Goal: Transaction & Acquisition: Purchase product/service

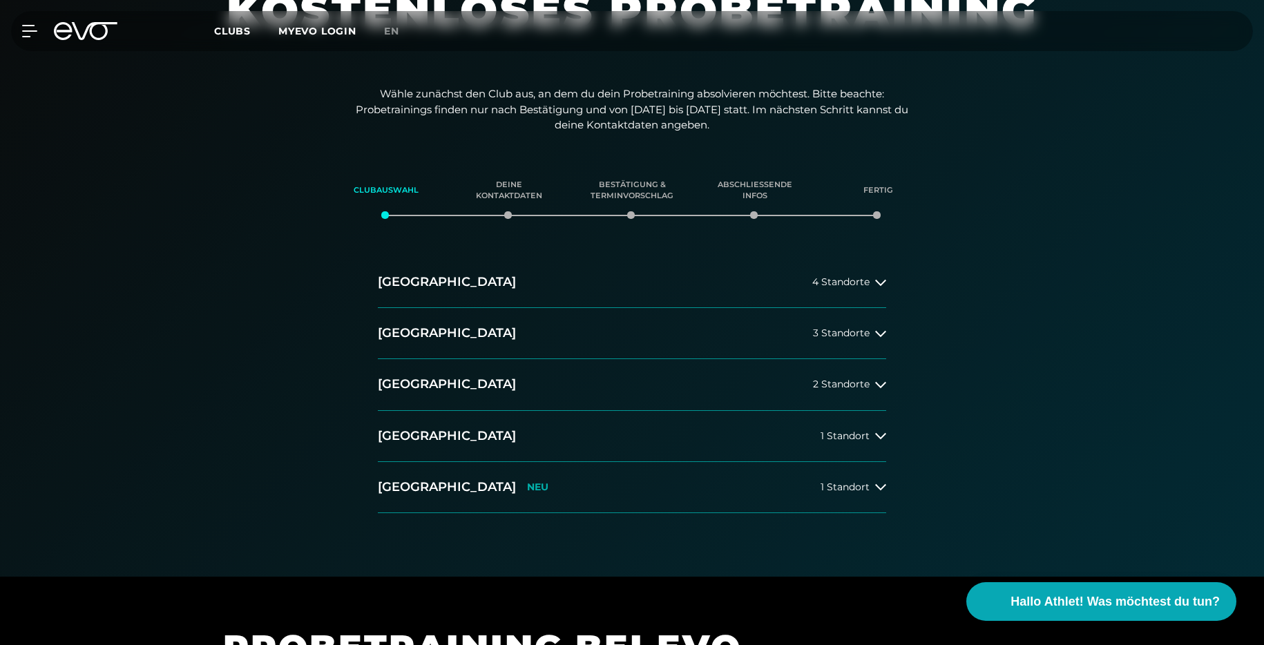
scroll to position [143, 0]
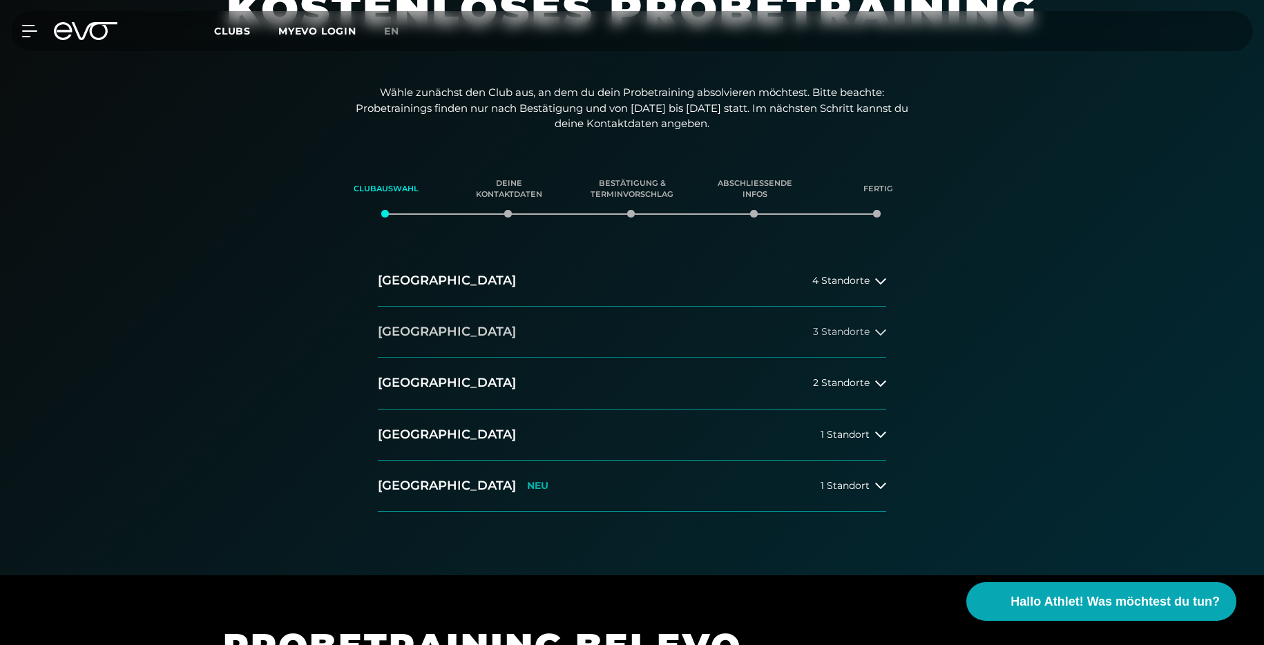
click at [881, 333] on icon at bounding box center [880, 332] width 11 height 6
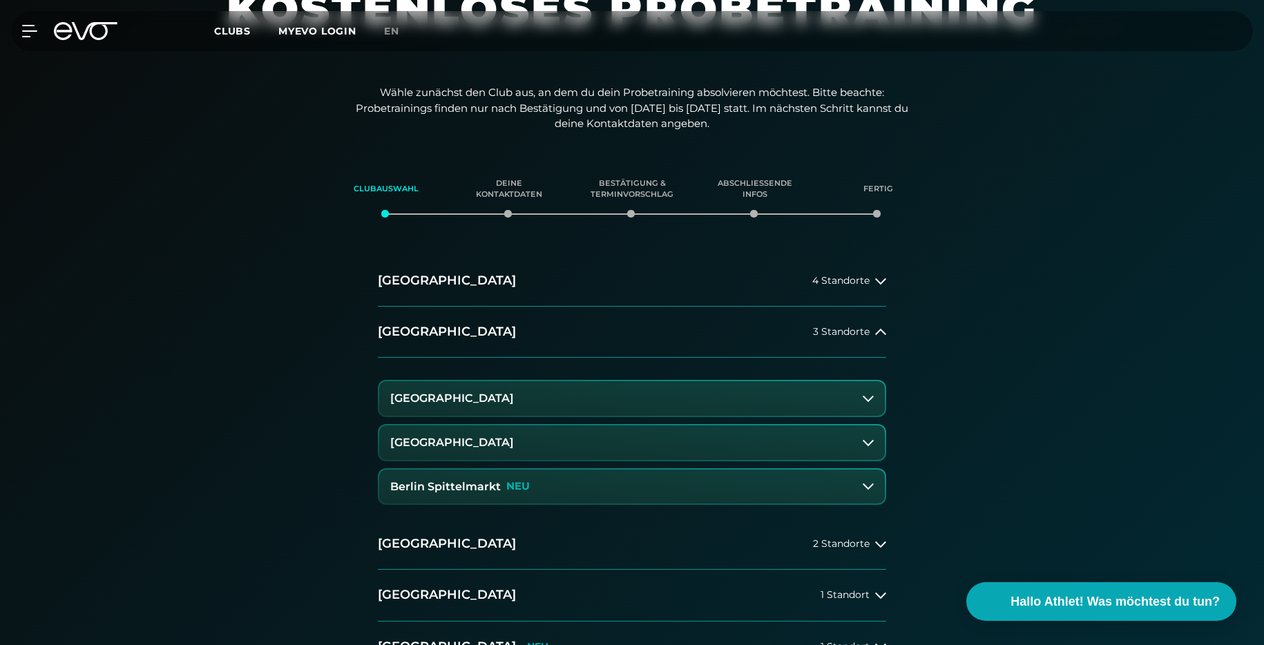
click at [866, 483] on icon at bounding box center [868, 486] width 11 height 11
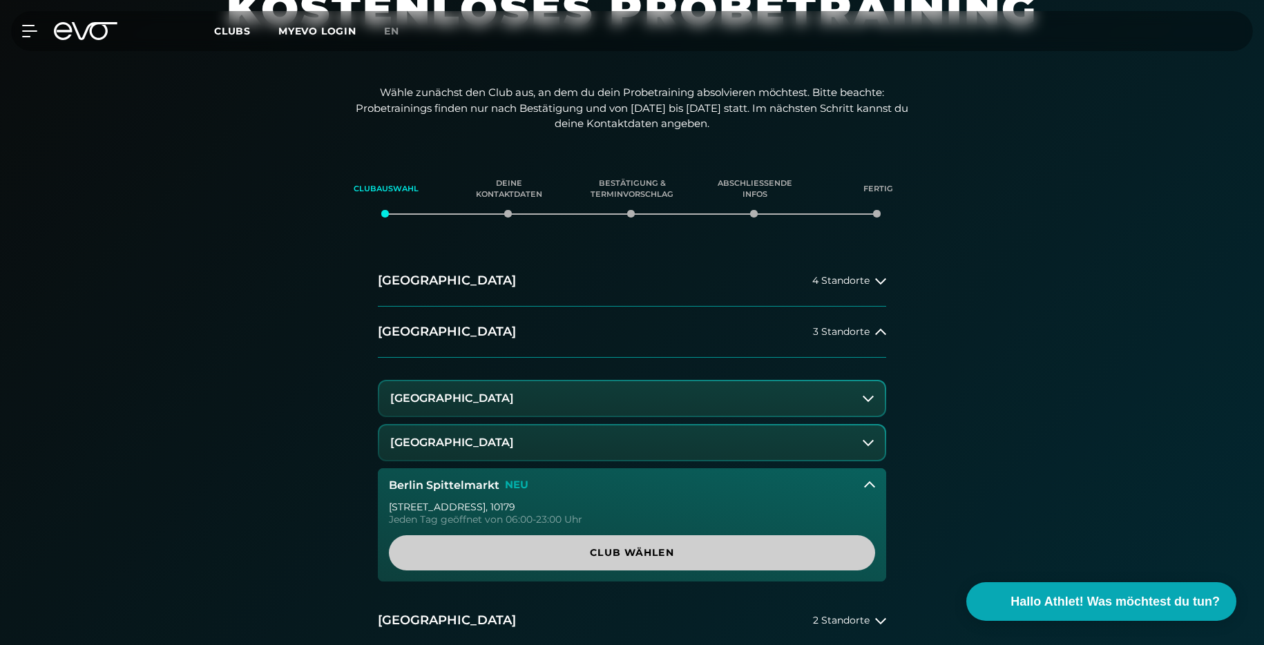
click at [700, 548] on span "Club wählen" at bounding box center [632, 553] width 420 height 15
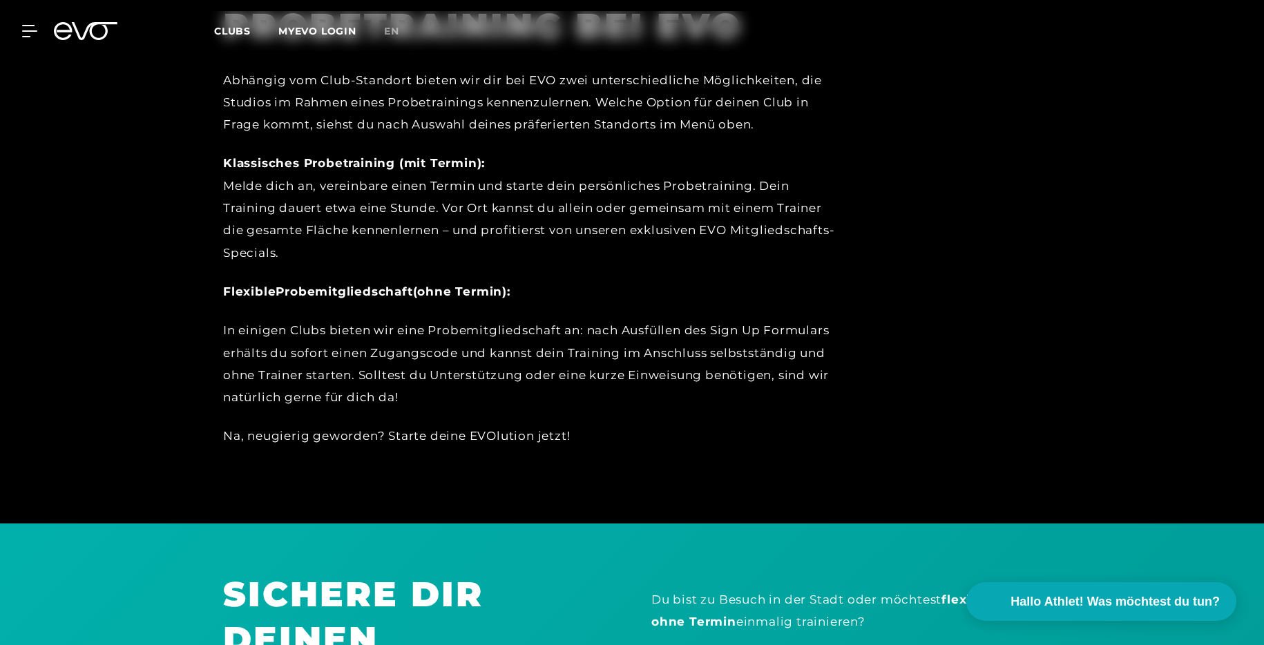
scroll to position [0, 0]
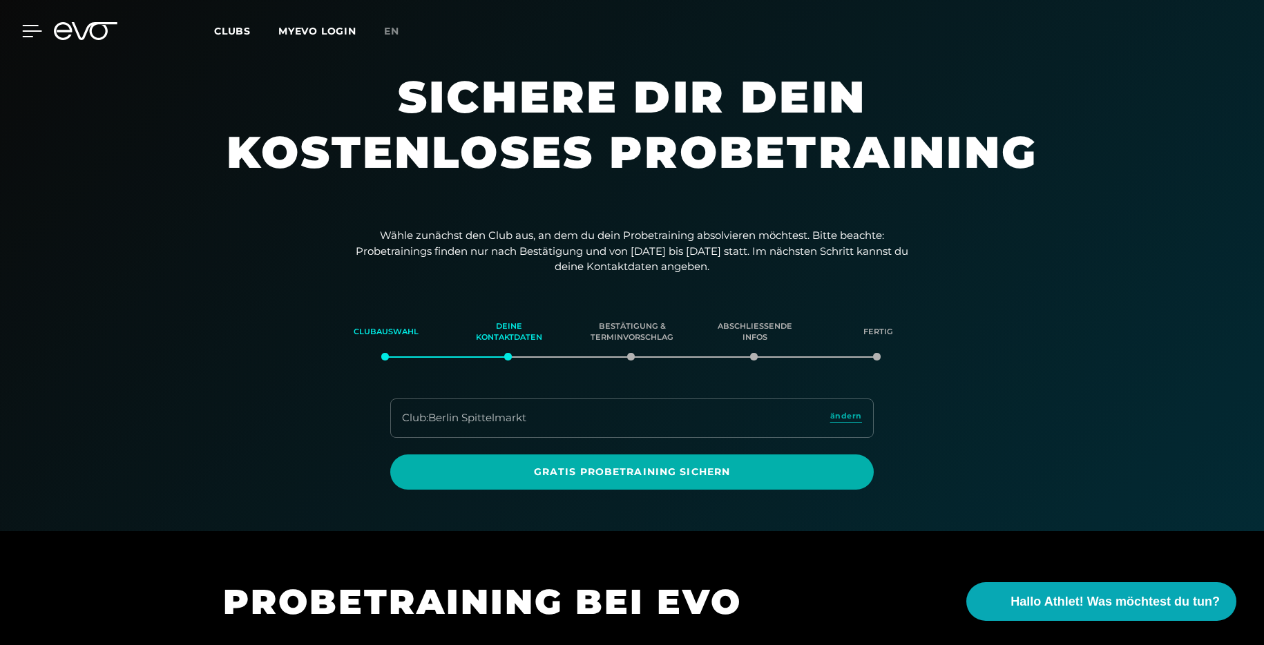
click at [26, 36] on icon at bounding box center [32, 31] width 19 height 11
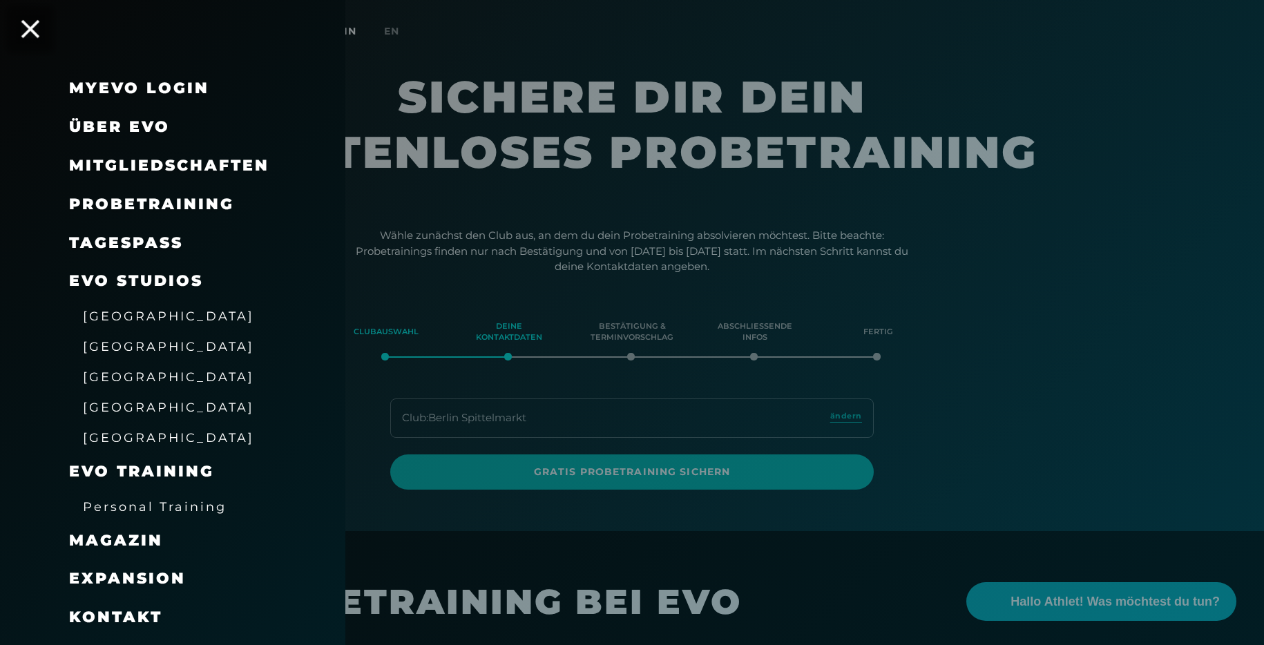
click at [26, 36] on icon at bounding box center [30, 29] width 18 height 18
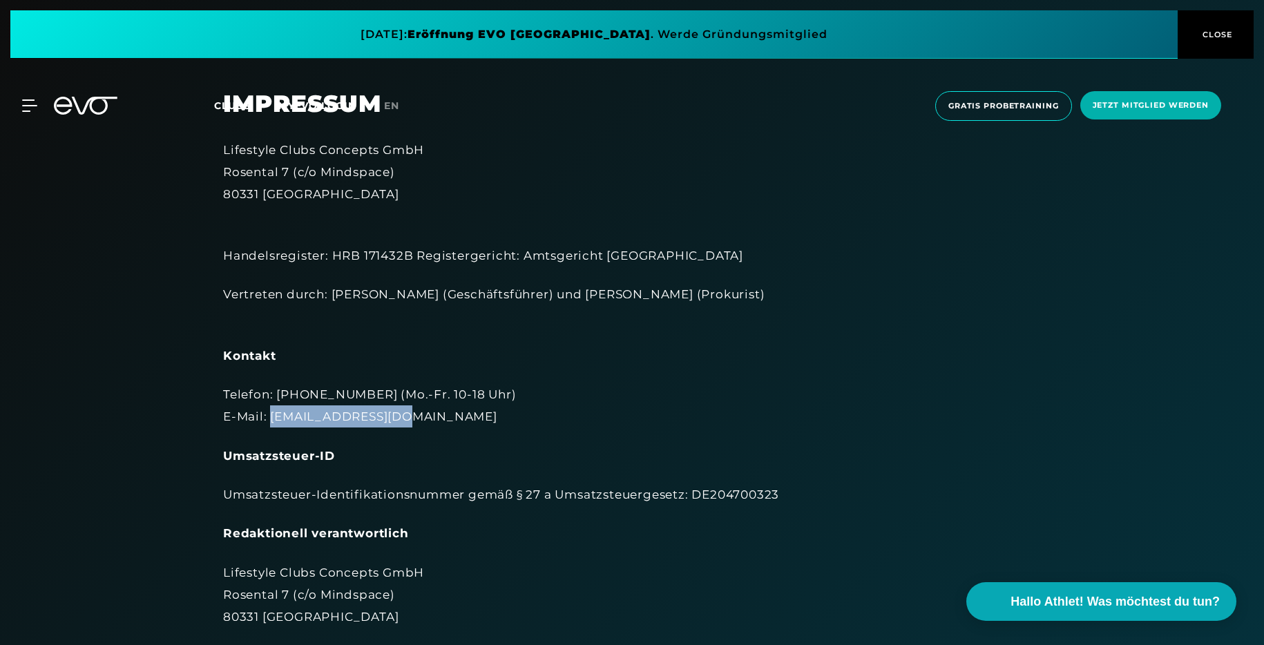
drag, startPoint x: 269, startPoint y: 415, endPoint x: 390, endPoint y: 419, distance: 121.0
click at [390, 419] on div "Telefon: +49 173 2892579 (Mo.-Fr. 10-18 Uhr) E-Mail: info@evofitness.de" at bounding box center [632, 405] width 818 height 45
drag, startPoint x: 270, startPoint y: 414, endPoint x: 389, endPoint y: 419, distance: 118.9
click at [389, 419] on div "Telefon: +49 173 2892579 (Mo.-Fr. 10-18 Uhr) E-Mail: info@evofitness.de" at bounding box center [632, 405] width 818 height 45
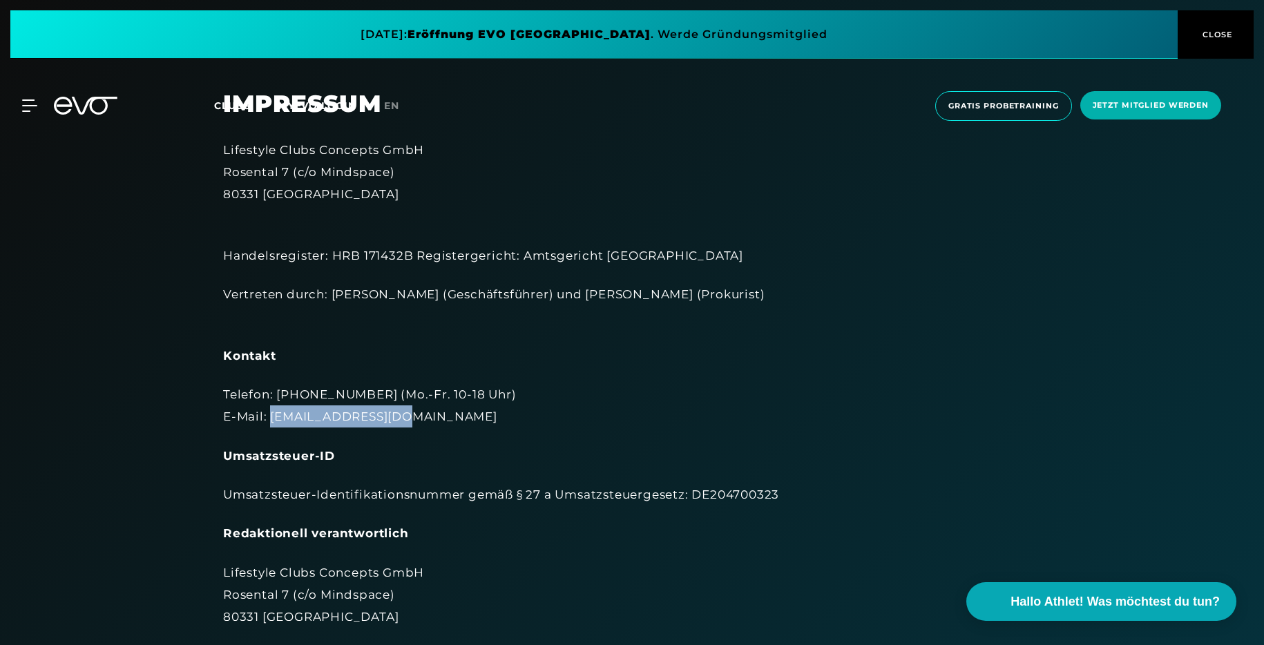
copy div "info@evofitness.de"
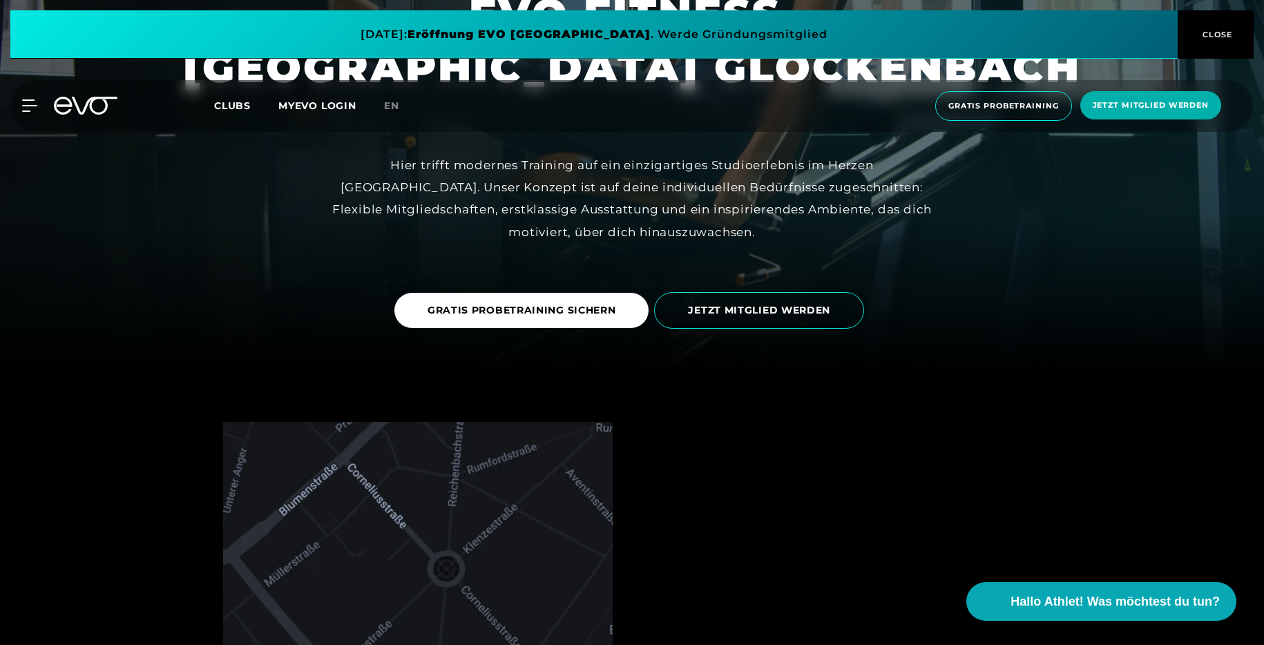
scroll to position [291, 0]
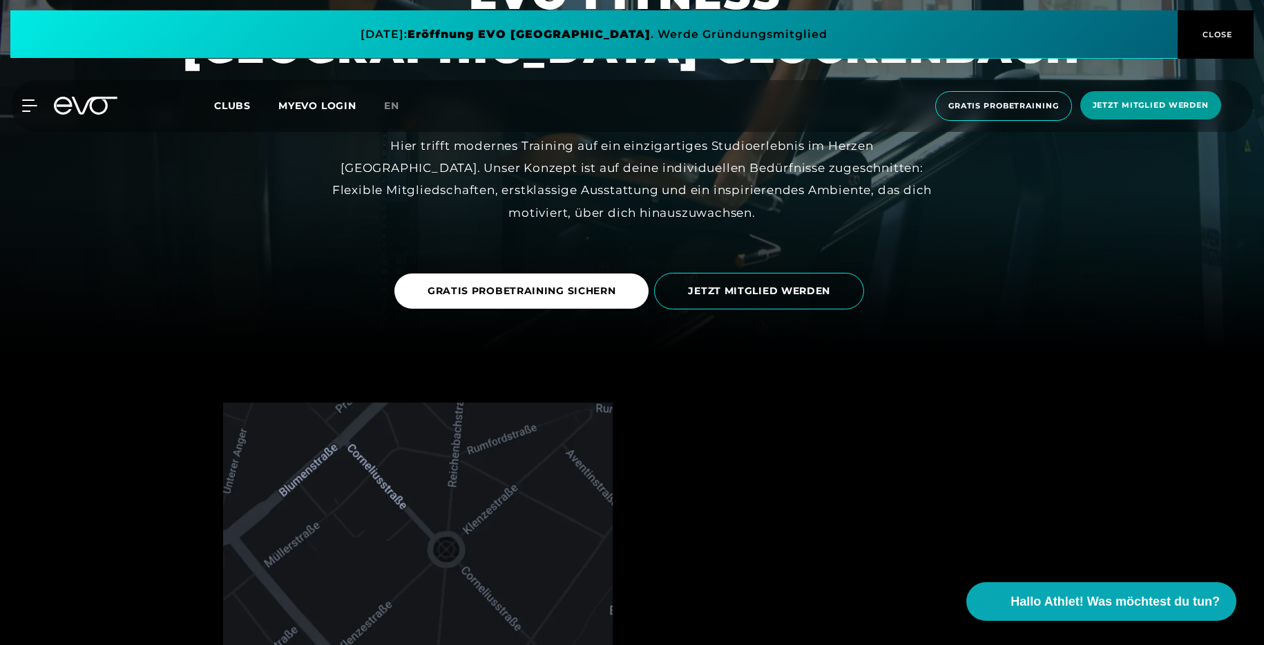
click at [1158, 105] on span "Jetzt Mitglied werden" at bounding box center [1151, 105] width 116 height 12
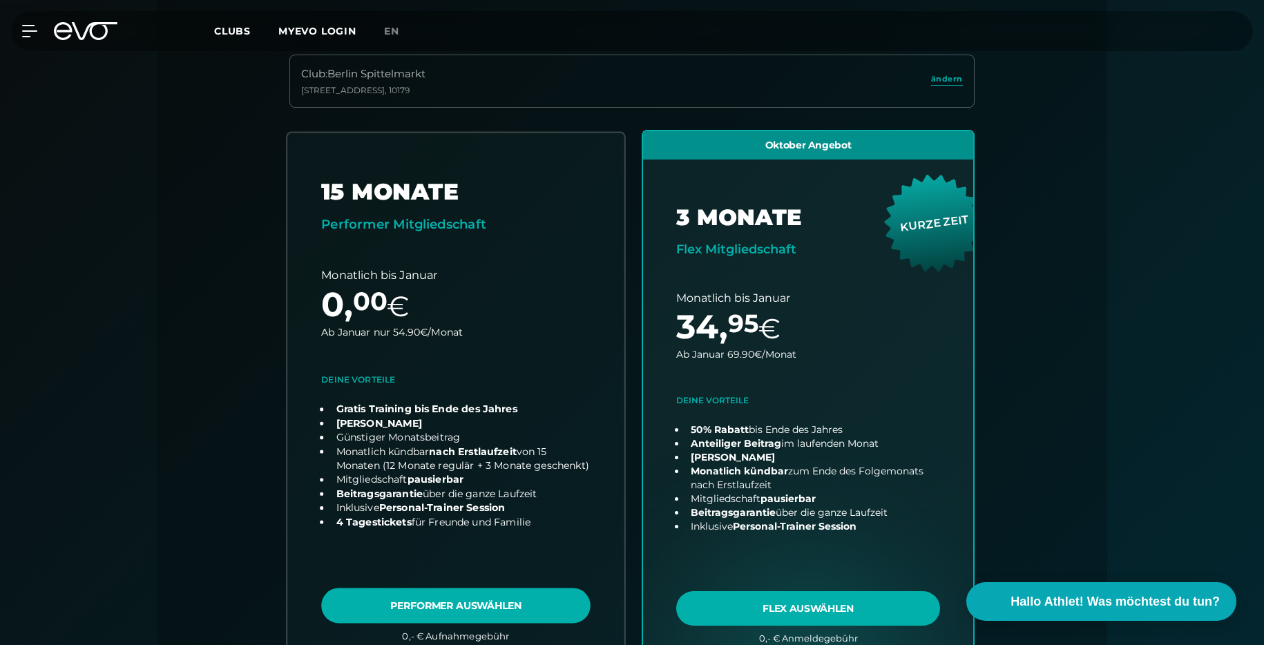
scroll to position [373, 0]
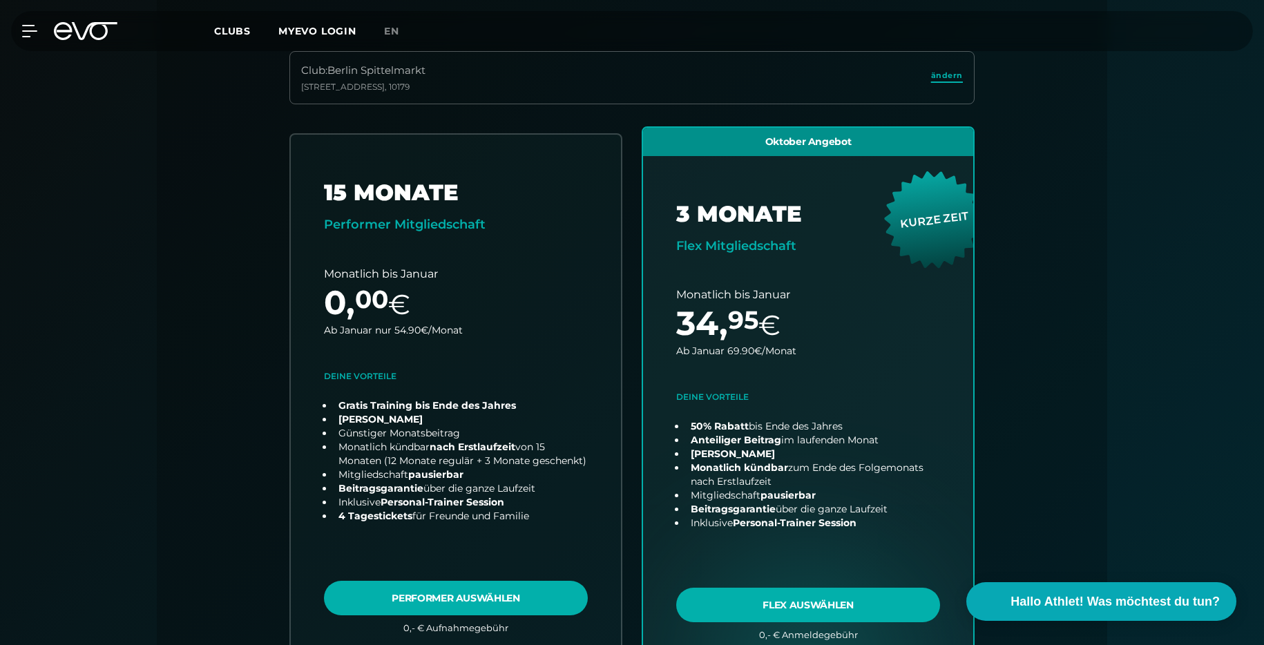
click at [948, 75] on span "ändern" at bounding box center [947, 76] width 32 height 12
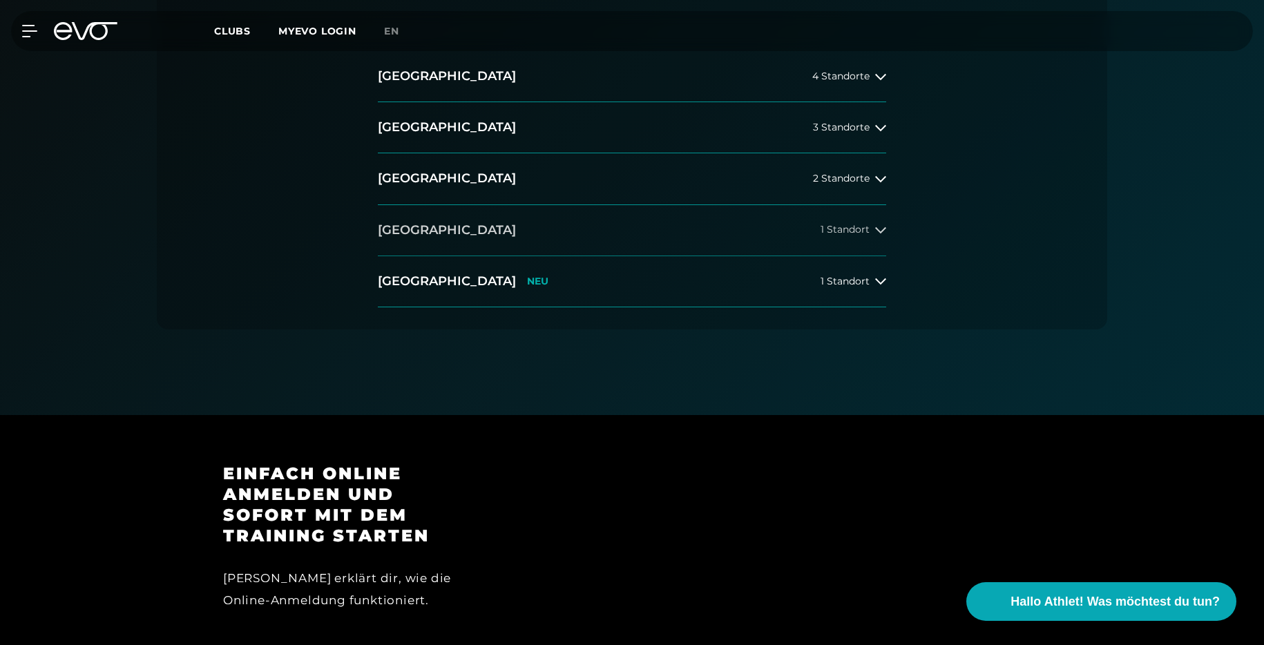
click at [861, 225] on span "1 Standort" at bounding box center [845, 229] width 49 height 10
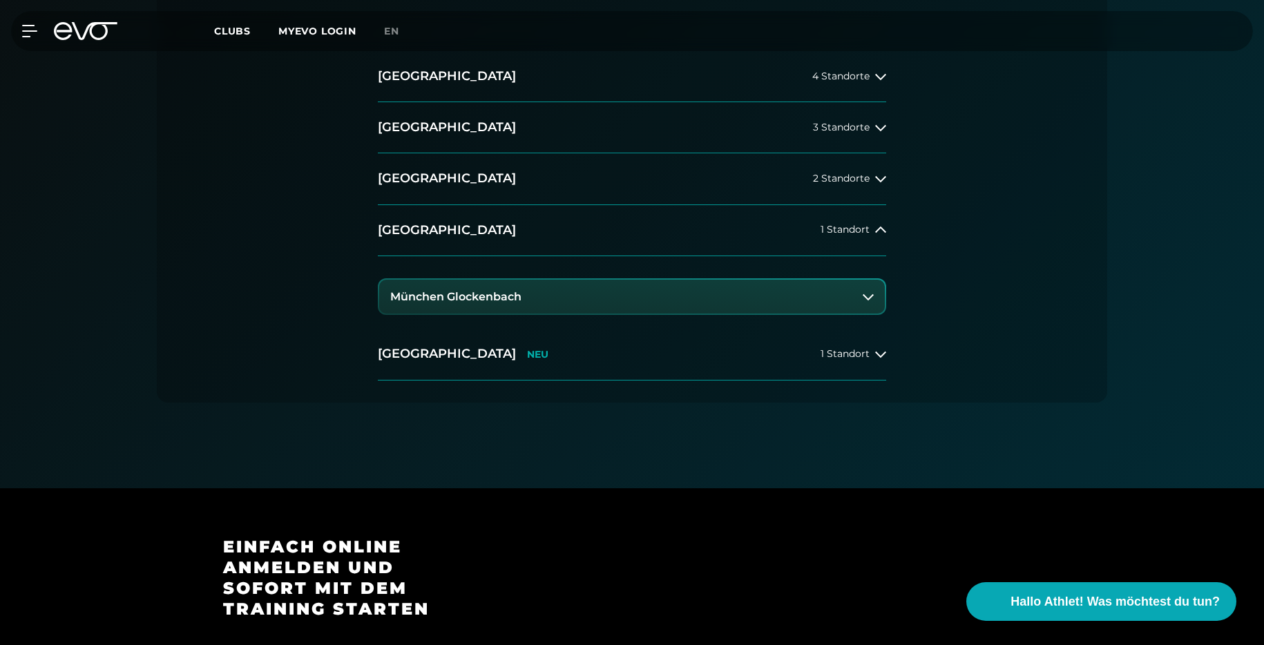
click at [772, 298] on button "München Glockenbach" at bounding box center [632, 297] width 506 height 35
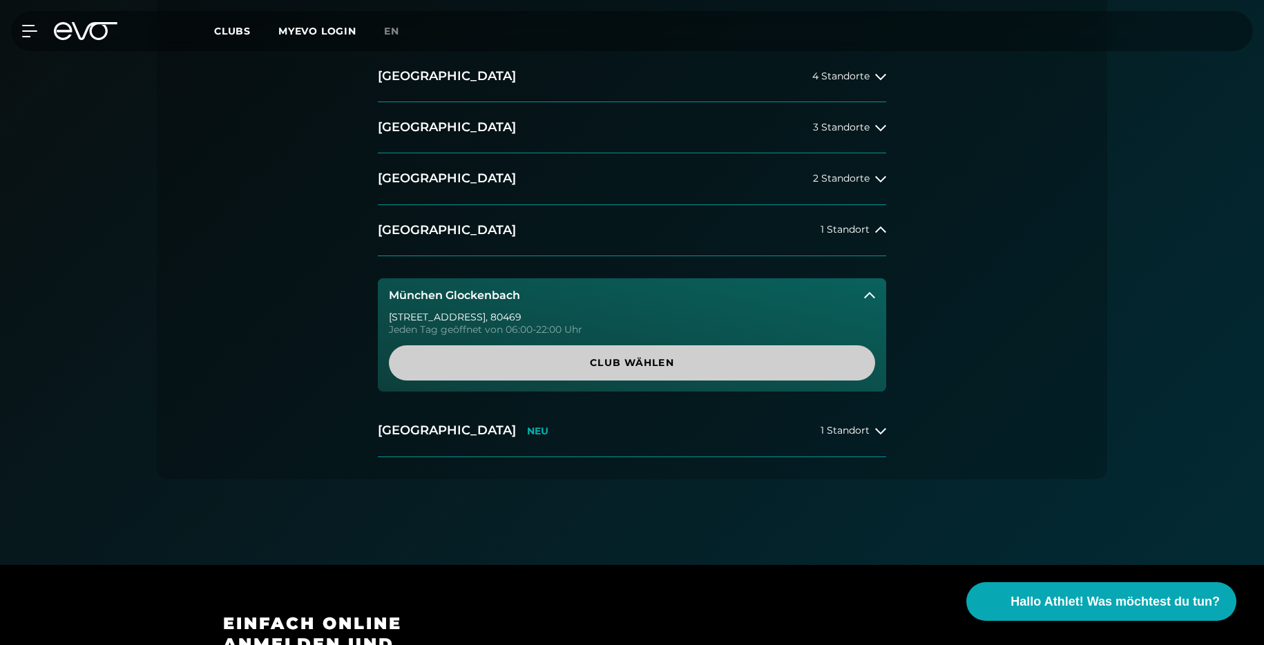
click at [664, 377] on span "Club wählen" at bounding box center [632, 362] width 486 height 35
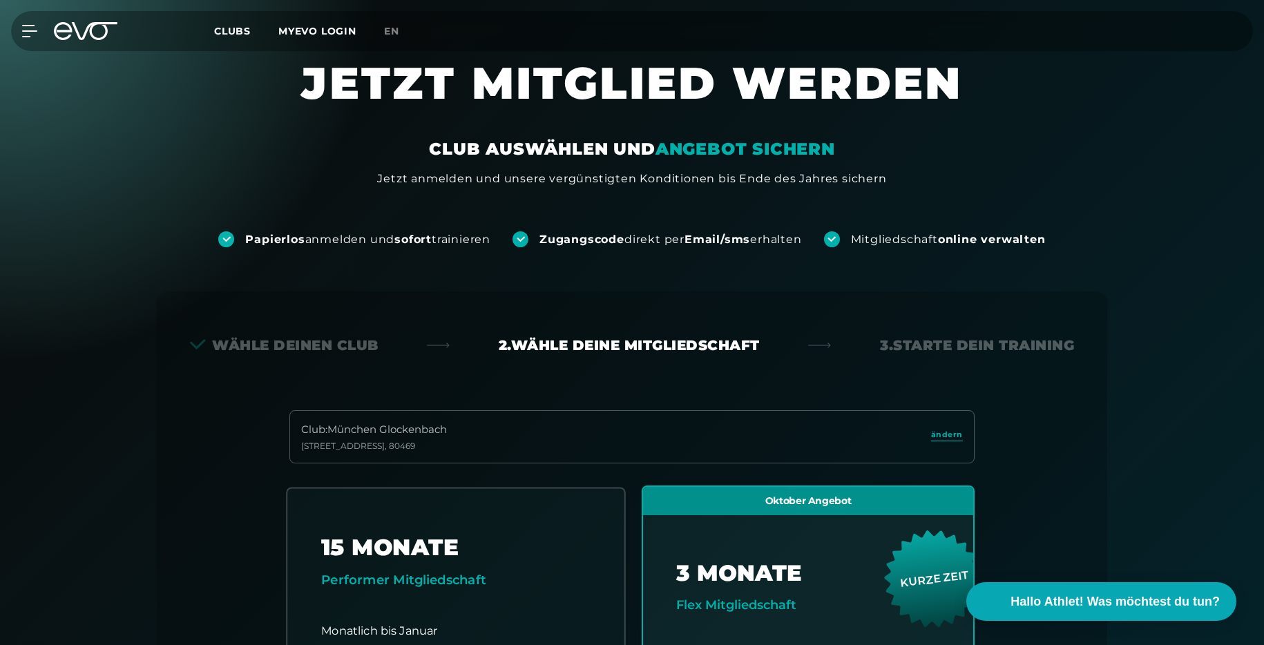
scroll to position [0, 0]
